Goal: Find specific page/section

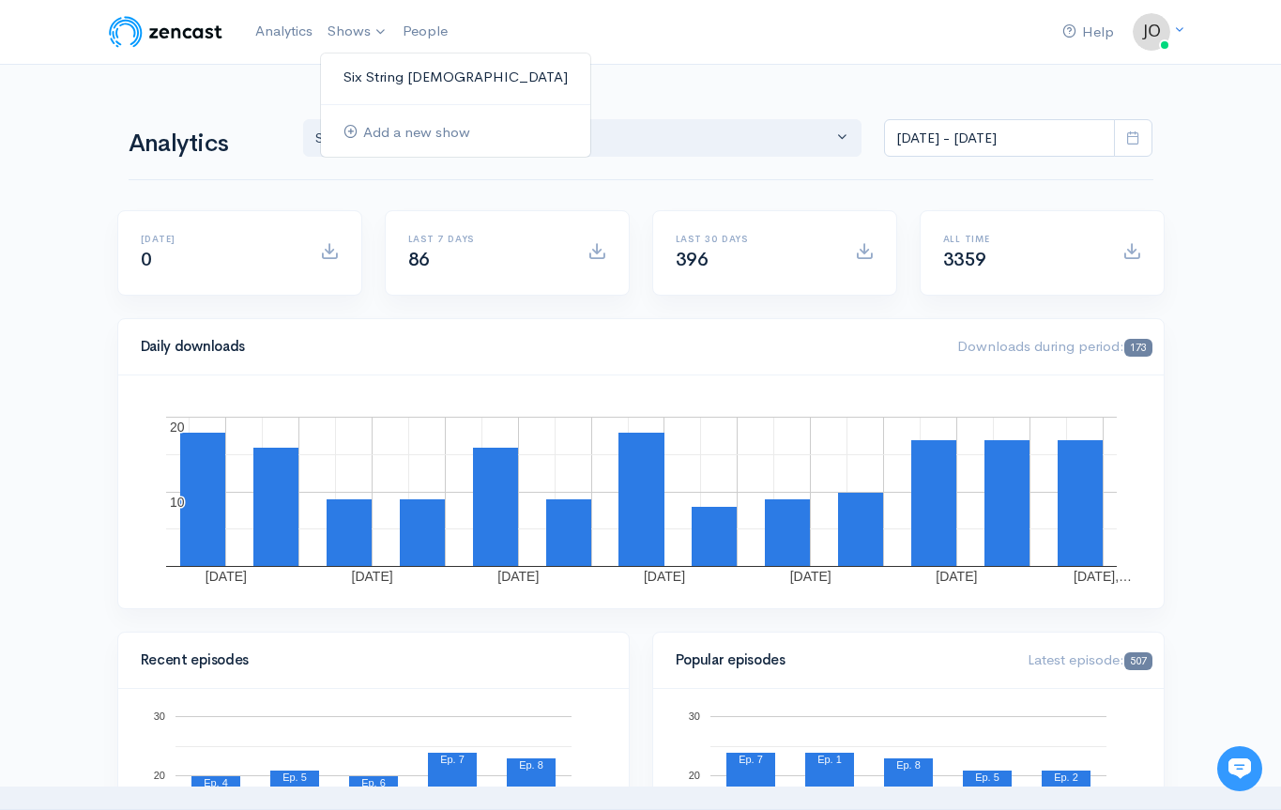
click at [368, 68] on link "Six String [DEMOGRAPHIC_DATA]" at bounding box center [455, 77] width 269 height 33
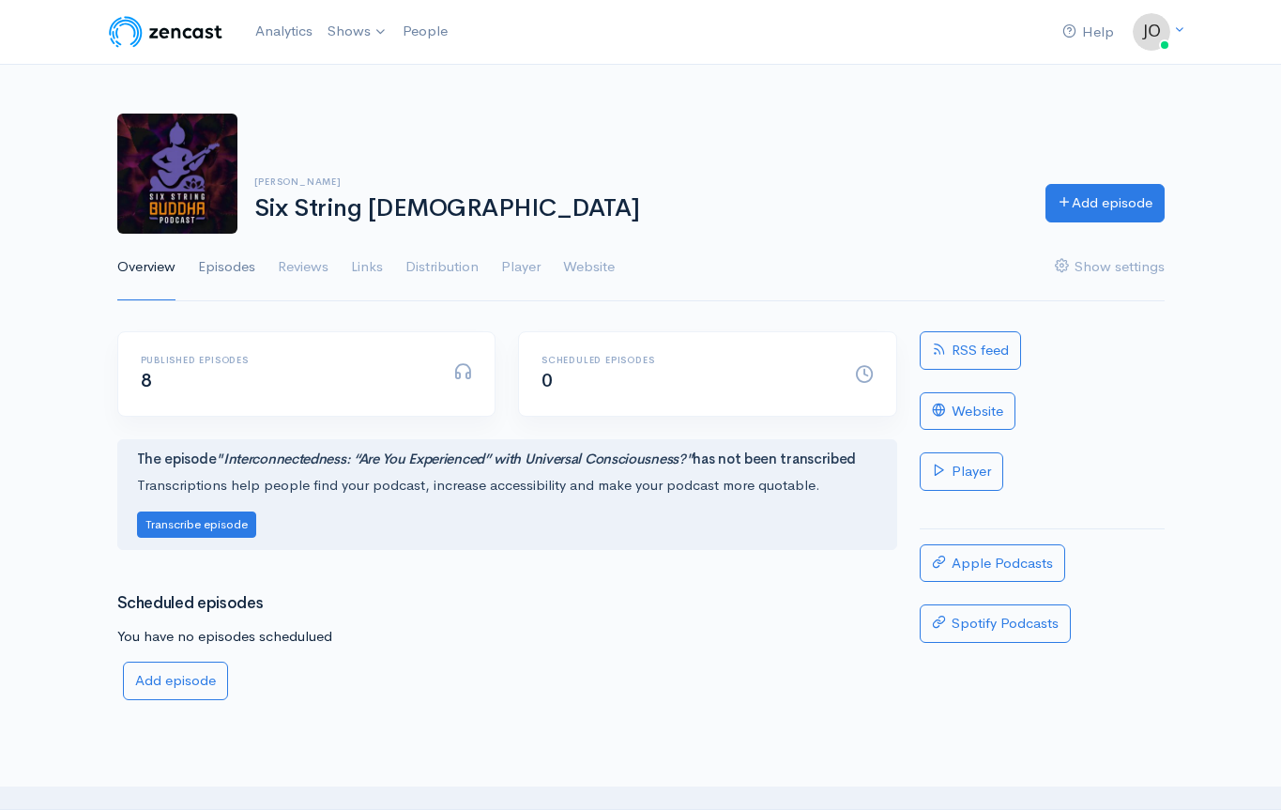
click at [234, 261] on link "Episodes" at bounding box center [226, 268] width 57 height 68
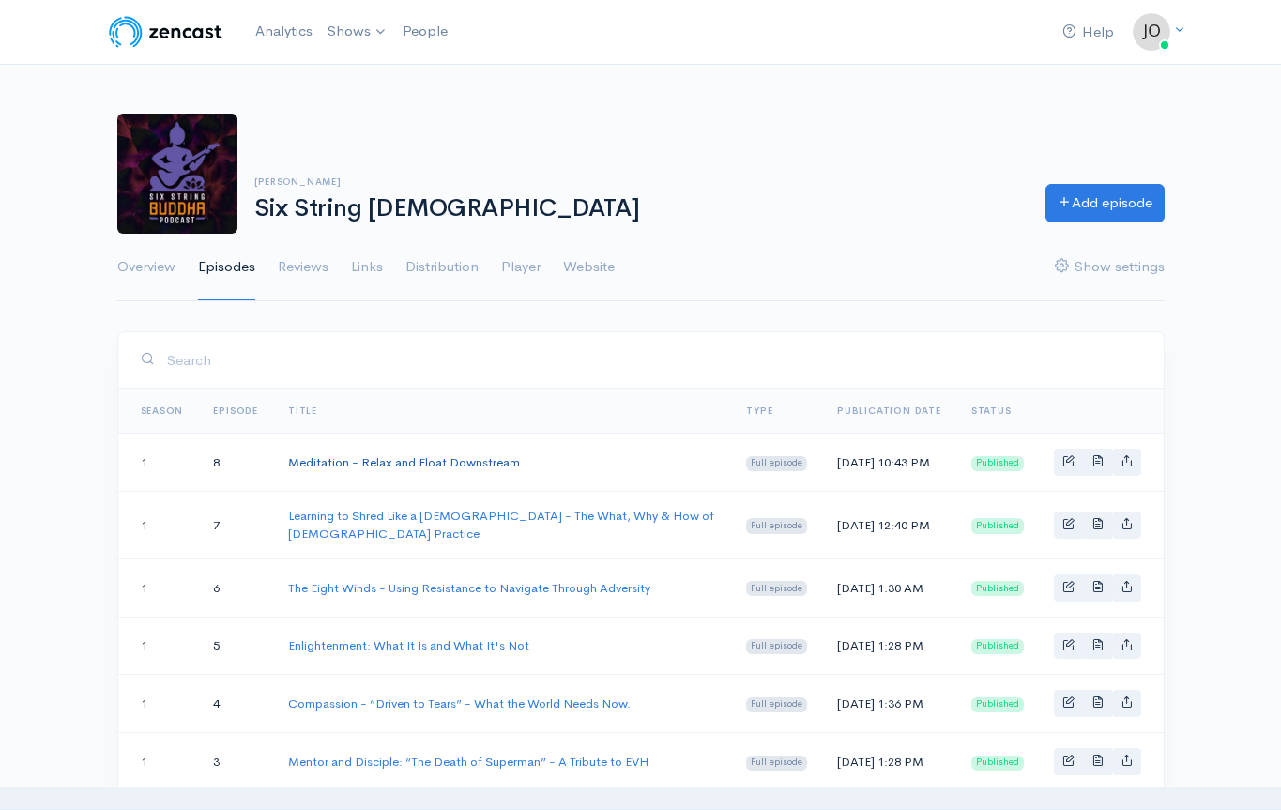
click at [429, 470] on link "Meditation - Relax and Float Downstream" at bounding box center [404, 462] width 232 height 16
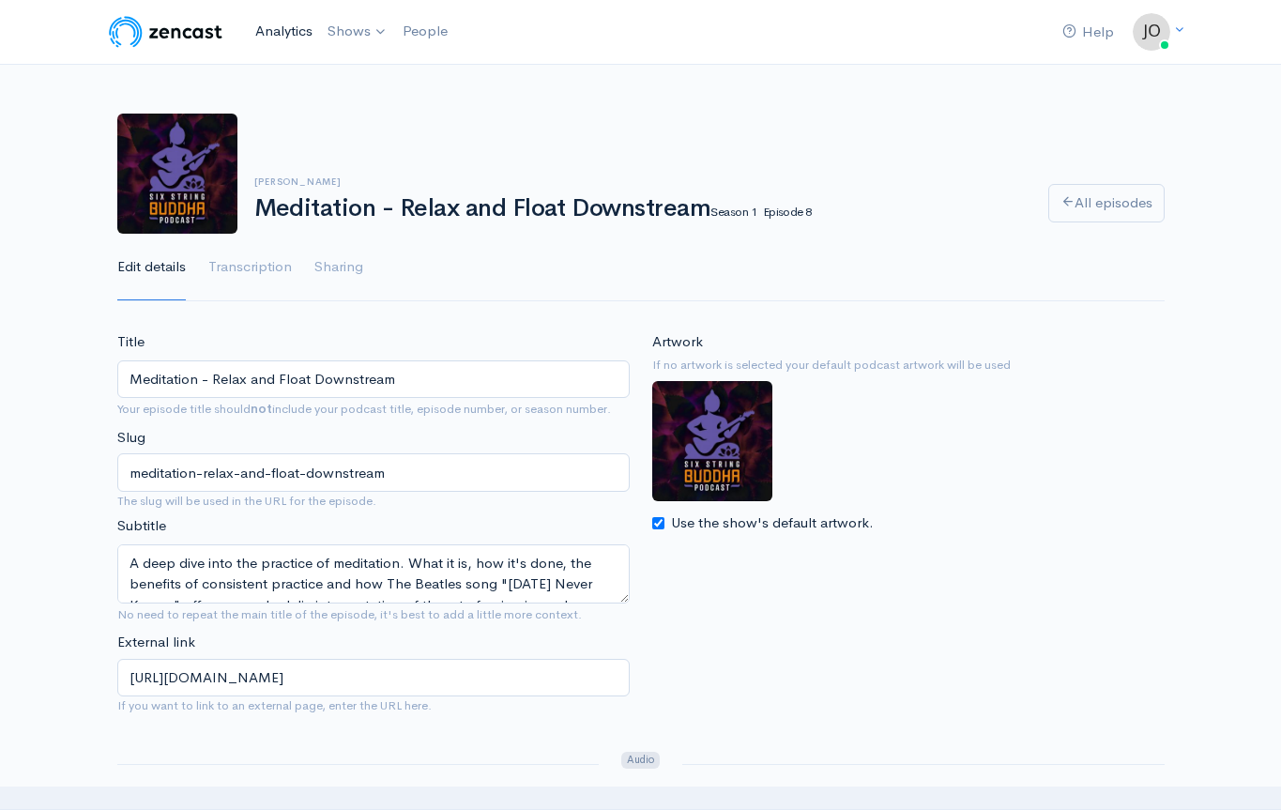
click at [296, 37] on link "Analytics" at bounding box center [284, 31] width 72 height 40
